Goal: Find specific page/section: Find specific page/section

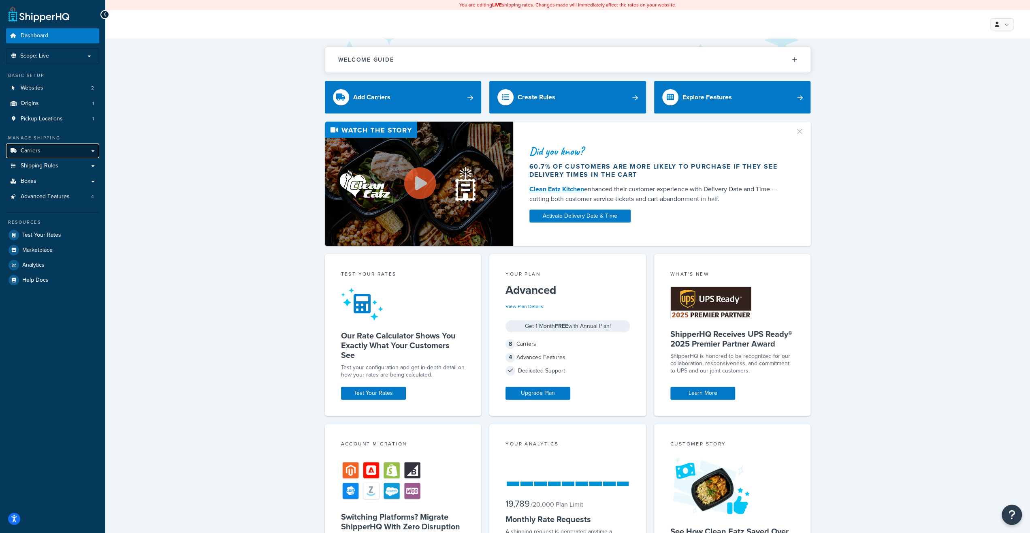
click at [48, 157] on link "Carriers" at bounding box center [52, 150] width 93 height 15
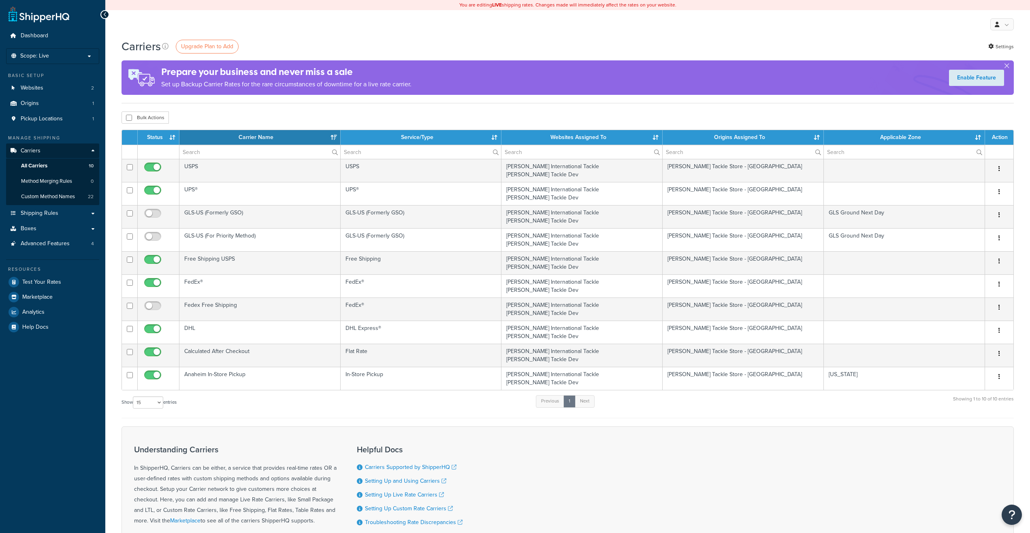
select select "15"
click at [200, 152] on input "text" at bounding box center [259, 152] width 161 height 14
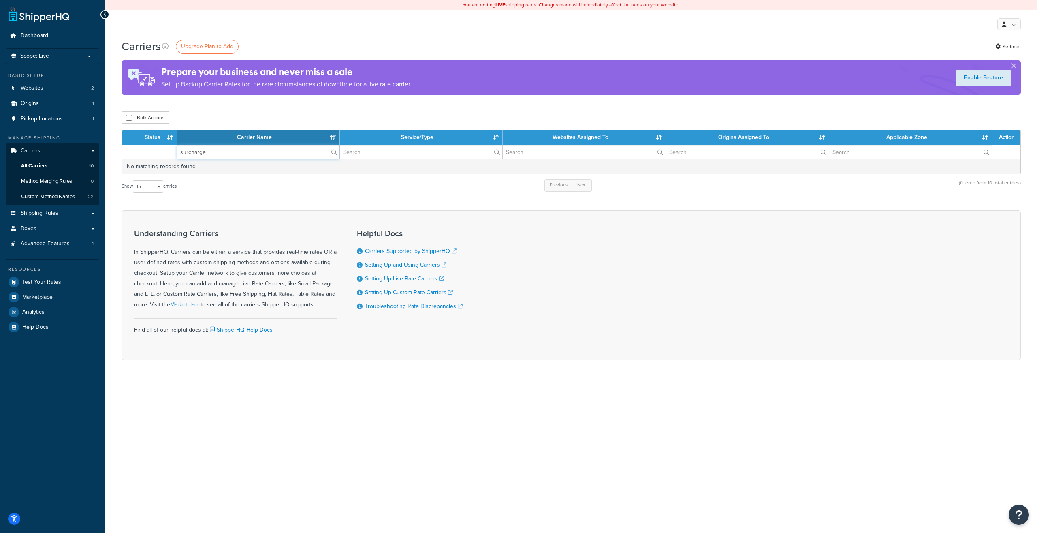
click at [196, 155] on input "surcharge" at bounding box center [258, 152] width 162 height 14
type input "sur"
click at [46, 213] on span "Shipping Rules" at bounding box center [40, 213] width 38 height 7
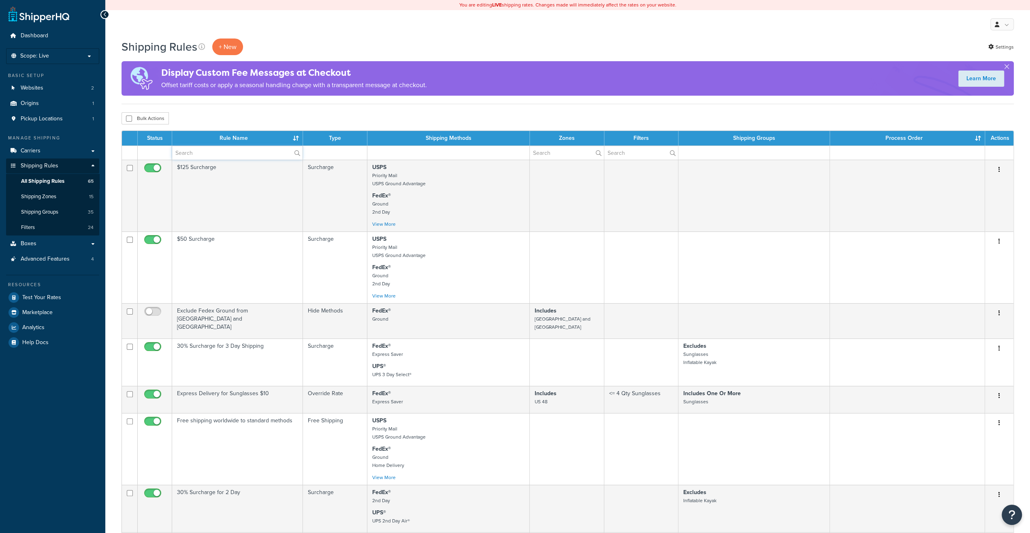
click at [187, 153] on input "text" at bounding box center [237, 153] width 130 height 14
type input "surcharge"
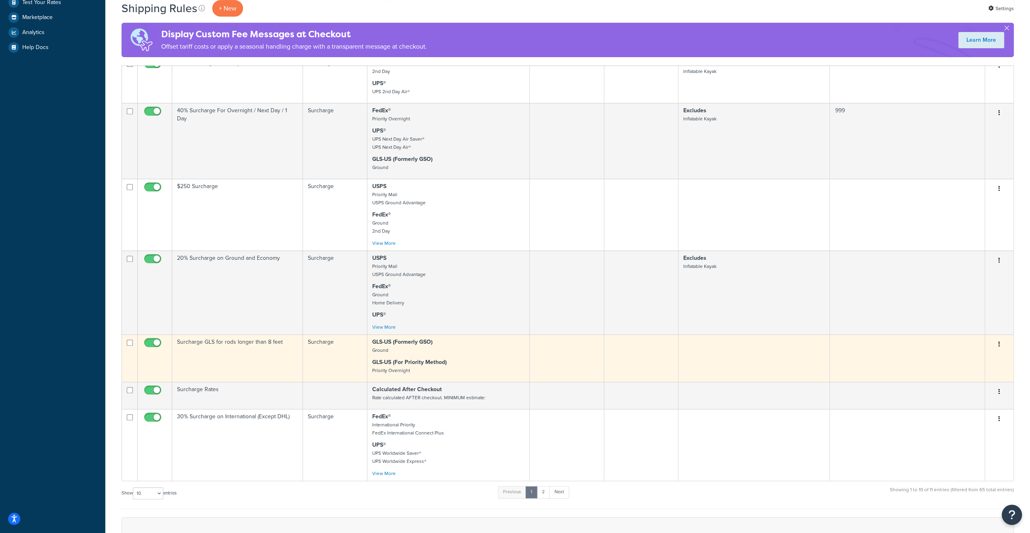
scroll to position [253, 0]
